Goal: Task Accomplishment & Management: Use online tool/utility

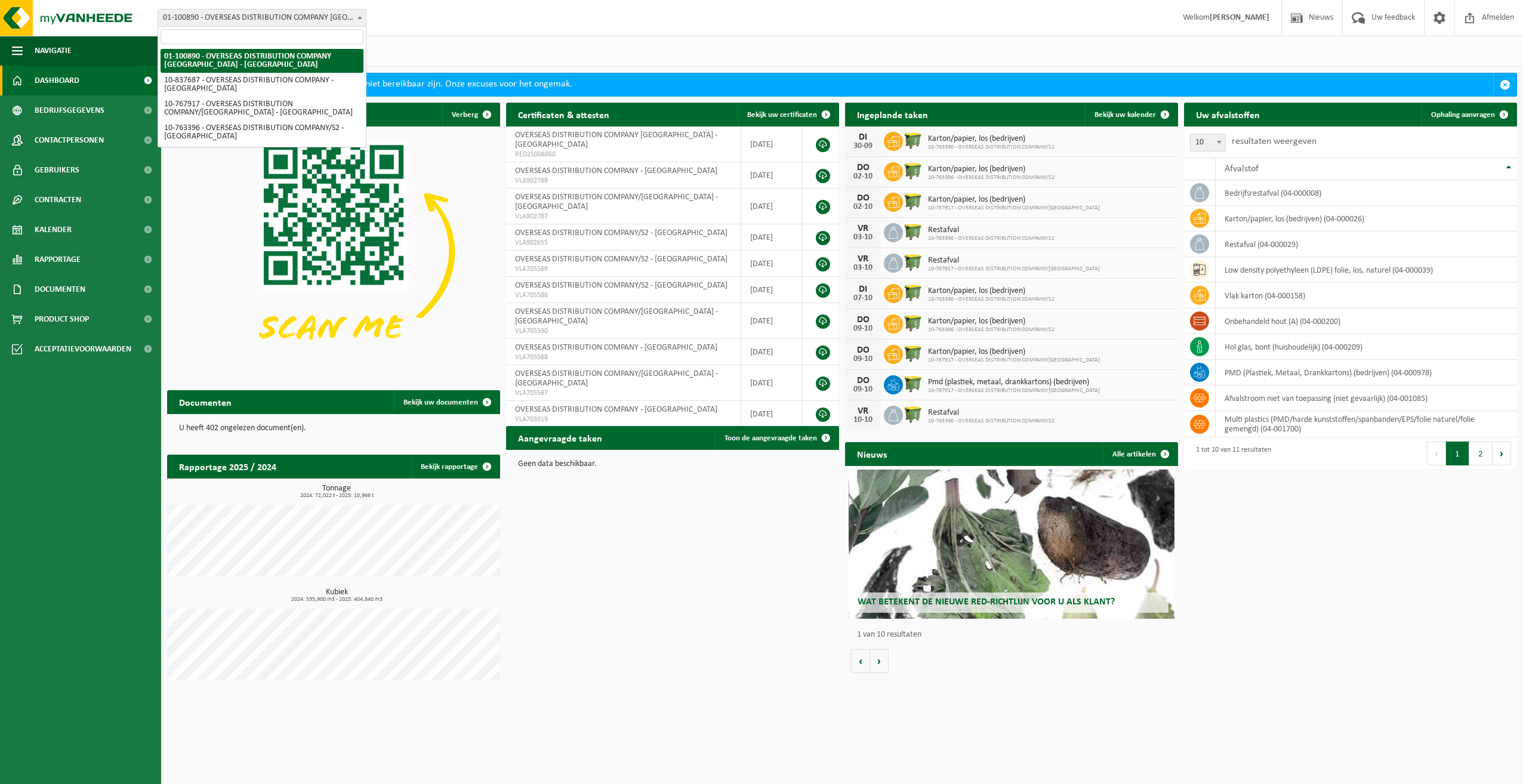
click at [340, 22] on span "01-100890 - OVERSEAS DISTRIBUTION COMPANY [GEOGRAPHIC_DATA] - [GEOGRAPHIC_DATA]" at bounding box center [262, 18] width 208 height 17
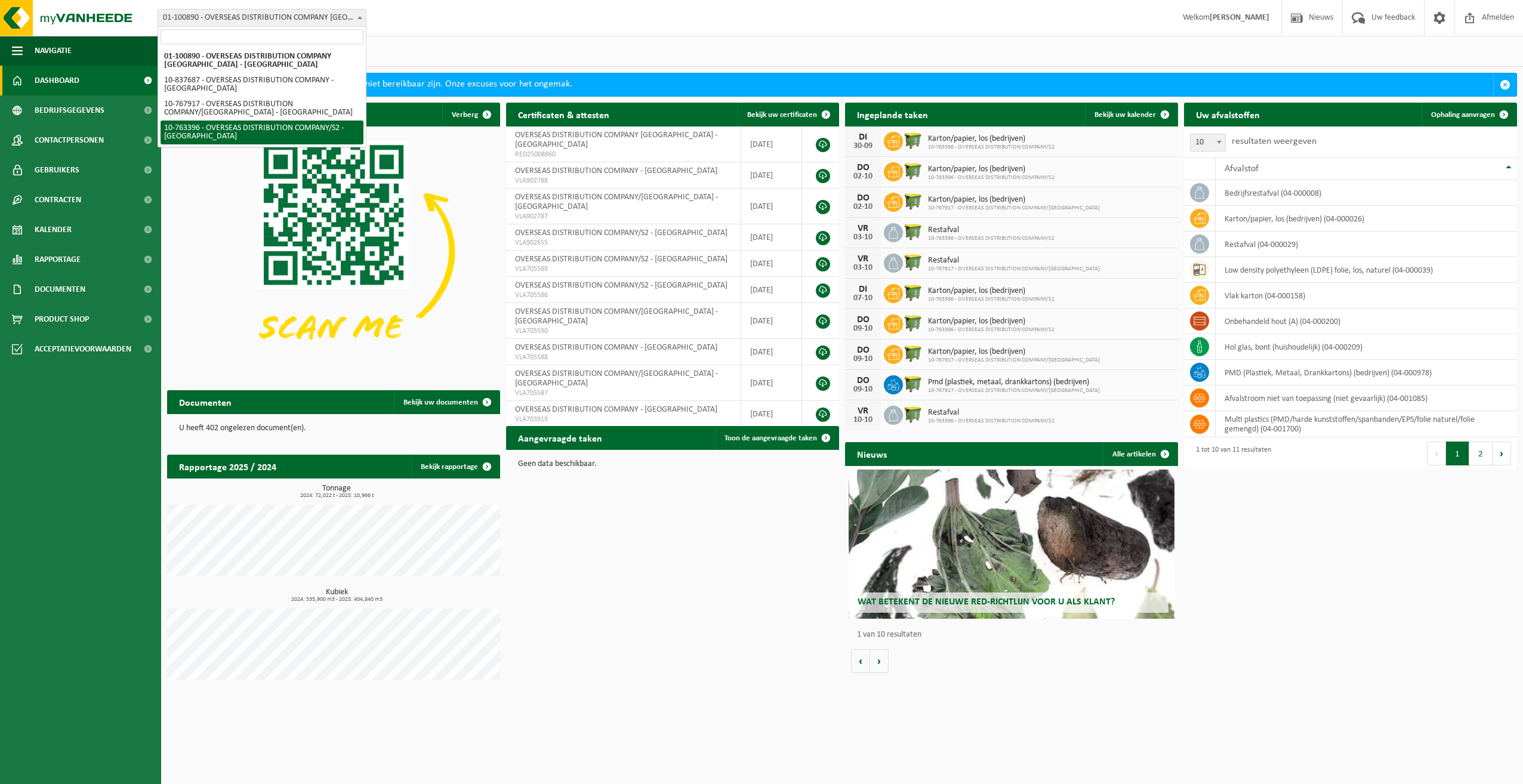
select select "14043"
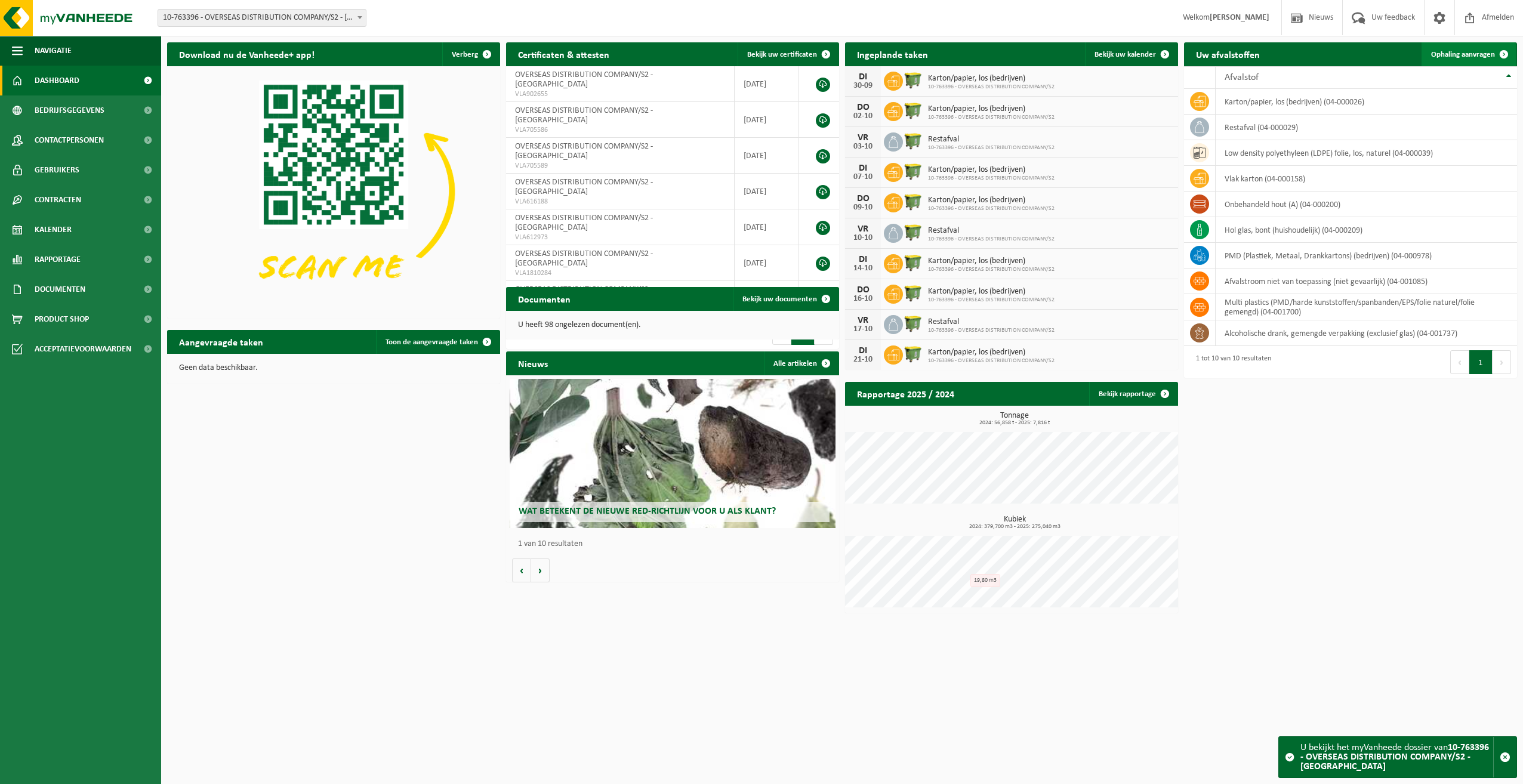
click at [1473, 51] on span "Ophaling aanvragen" at bounding box center [1463, 54] width 64 height 8
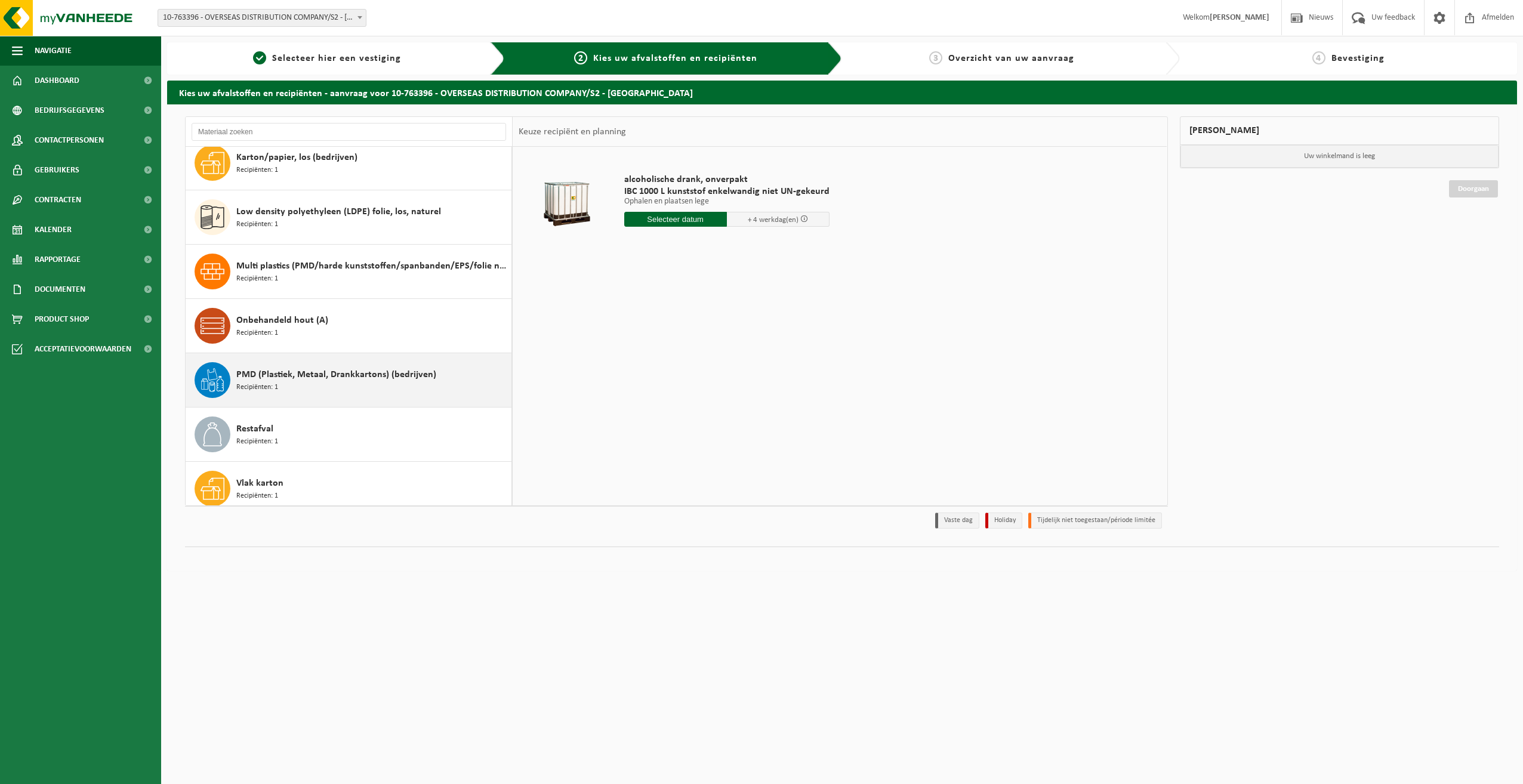
click at [300, 384] on div "PMD (Plastiek, Metaal, Drankkartons) (bedrijven) Recipiënten: 1" at bounding box center [372, 380] width 272 height 36
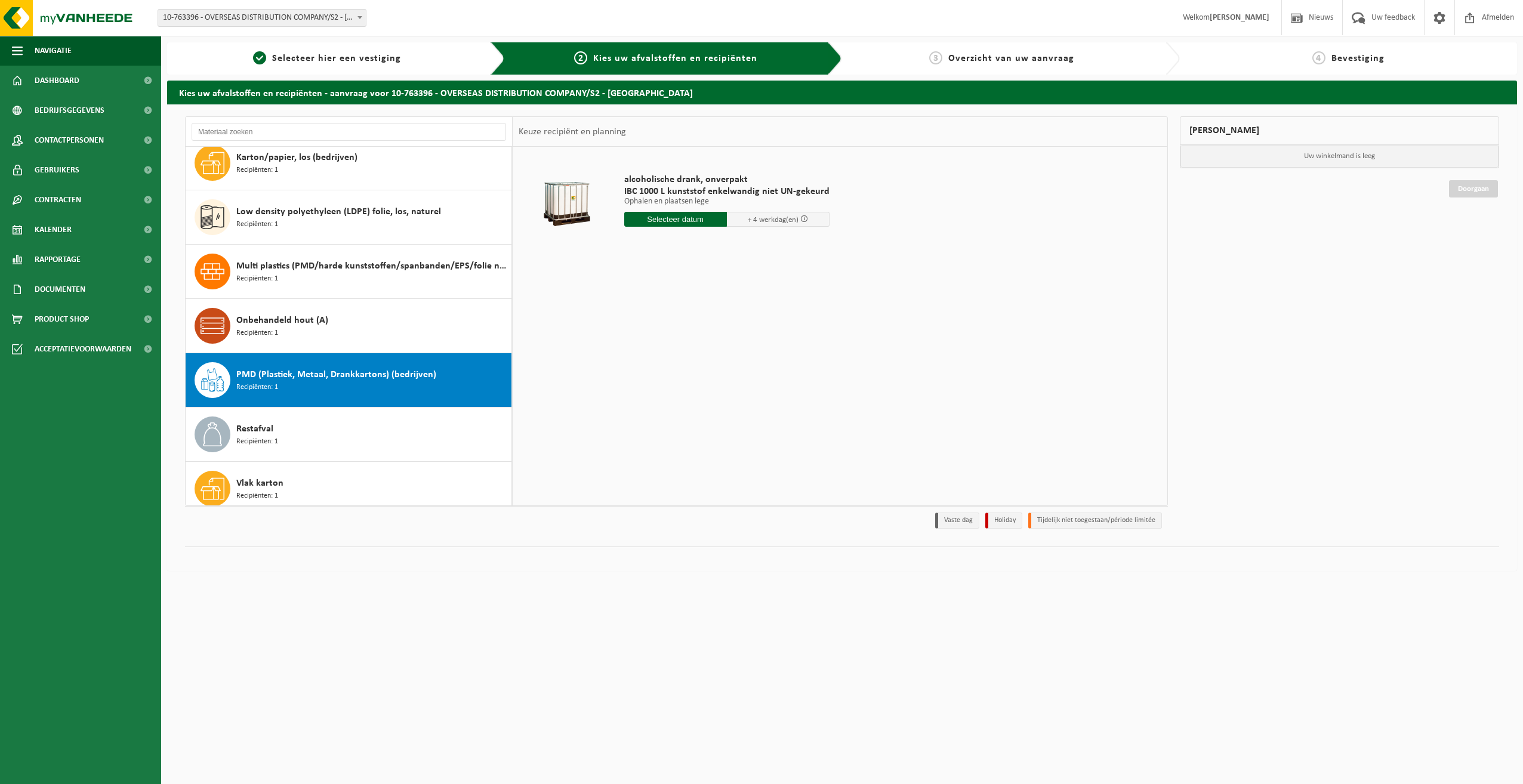
scroll to position [130, 0]
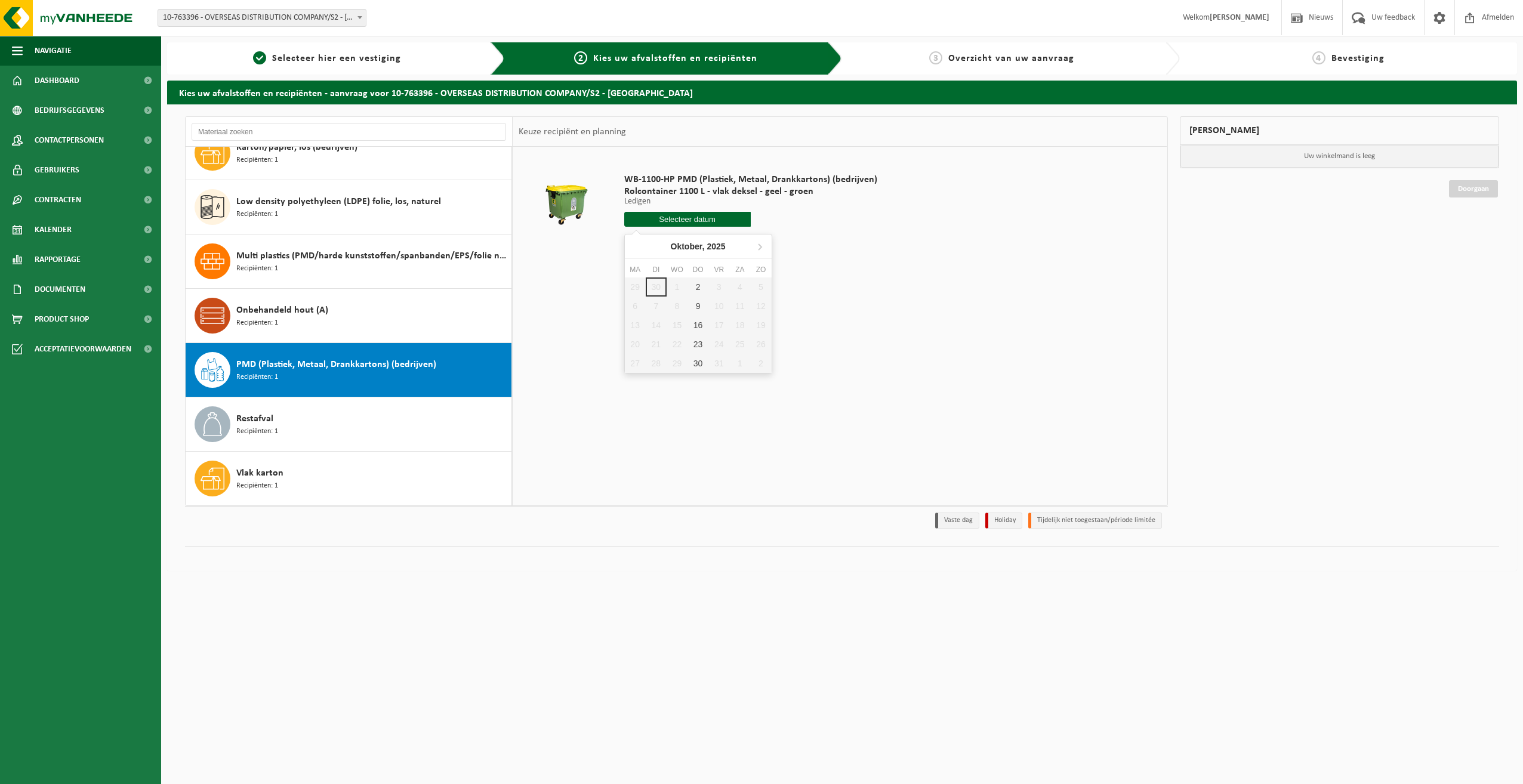
click at [702, 222] on input "text" at bounding box center [687, 220] width 127 height 15
click at [700, 287] on div "2" at bounding box center [698, 287] width 21 height 19
type input "Van 2025-10-02"
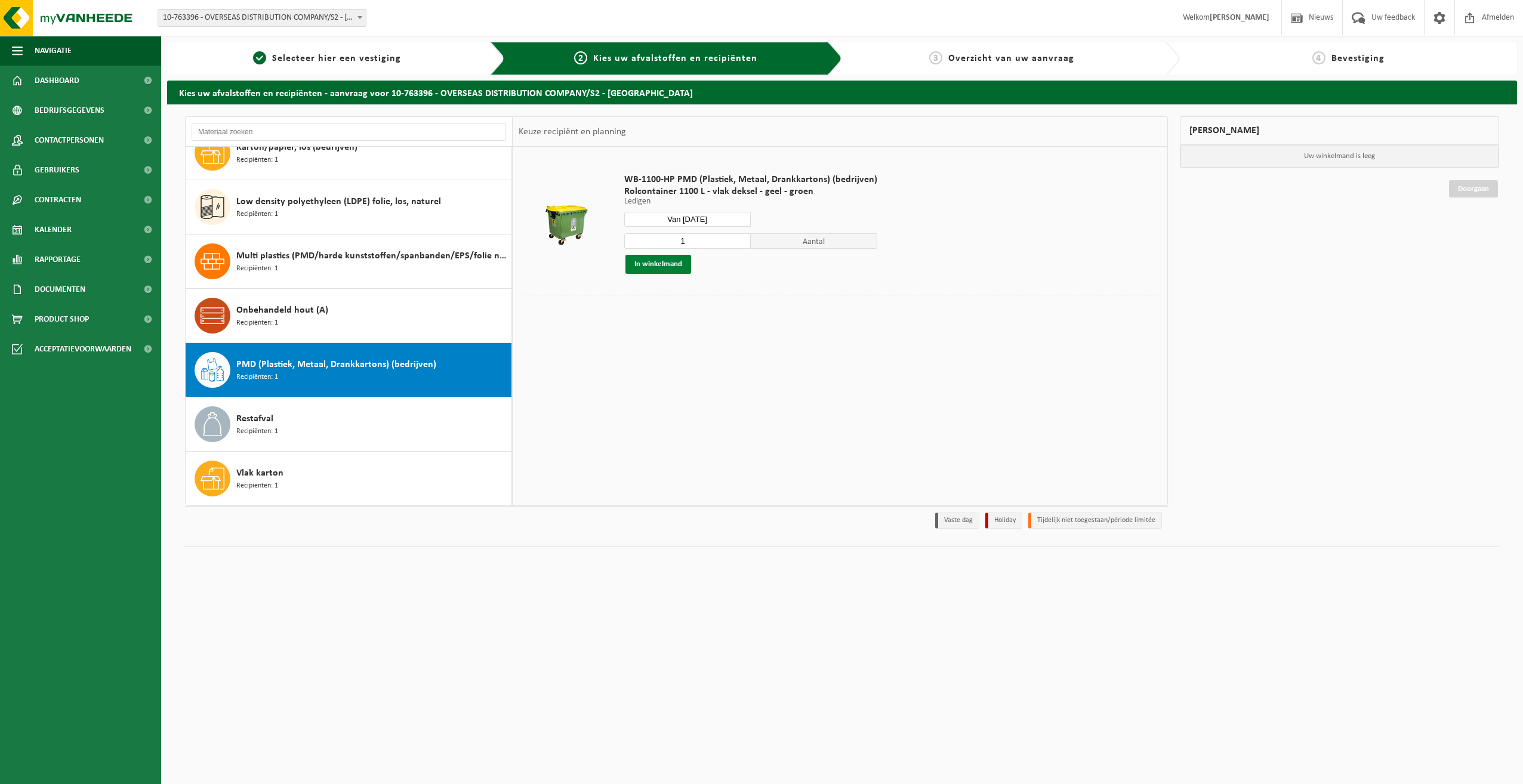
click at [657, 265] on button "In winkelmand" at bounding box center [658, 265] width 66 height 19
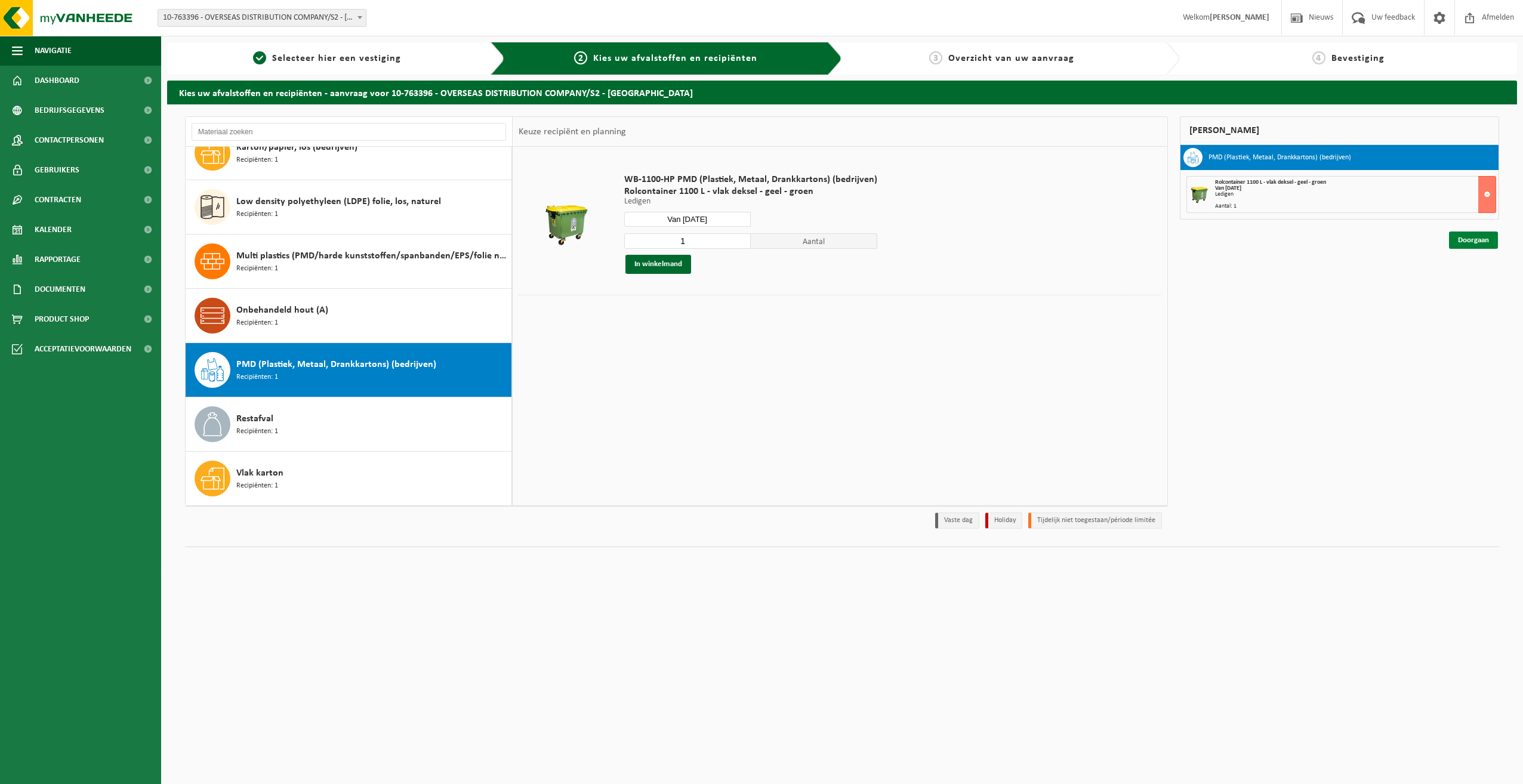
click at [1470, 245] on link "Doorgaan" at bounding box center [1473, 240] width 49 height 17
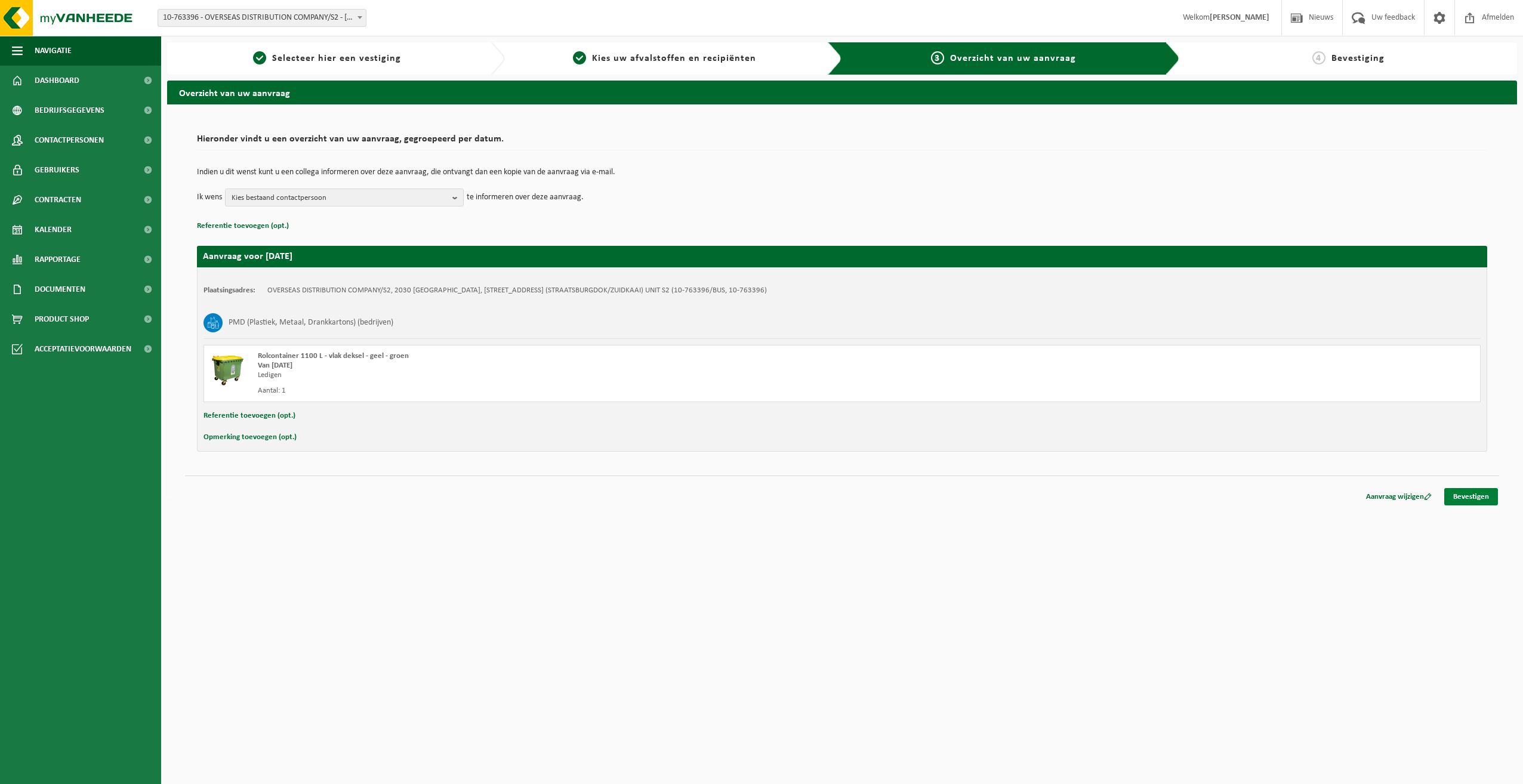
click at [1473, 492] on link "Bevestigen" at bounding box center [1471, 497] width 54 height 17
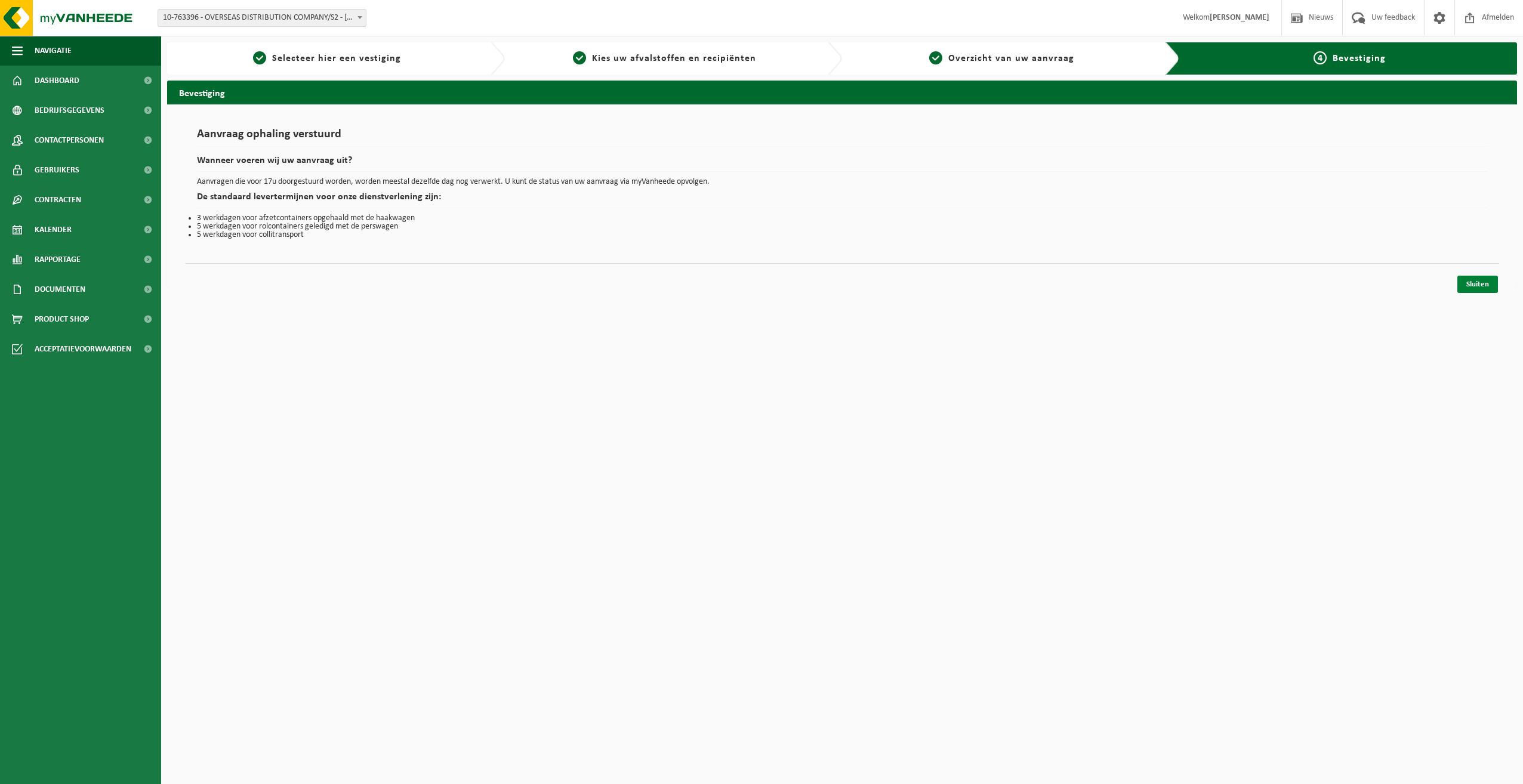
click at [1469, 288] on link "Sluiten" at bounding box center [1477, 284] width 41 height 17
